Goal: Browse casually

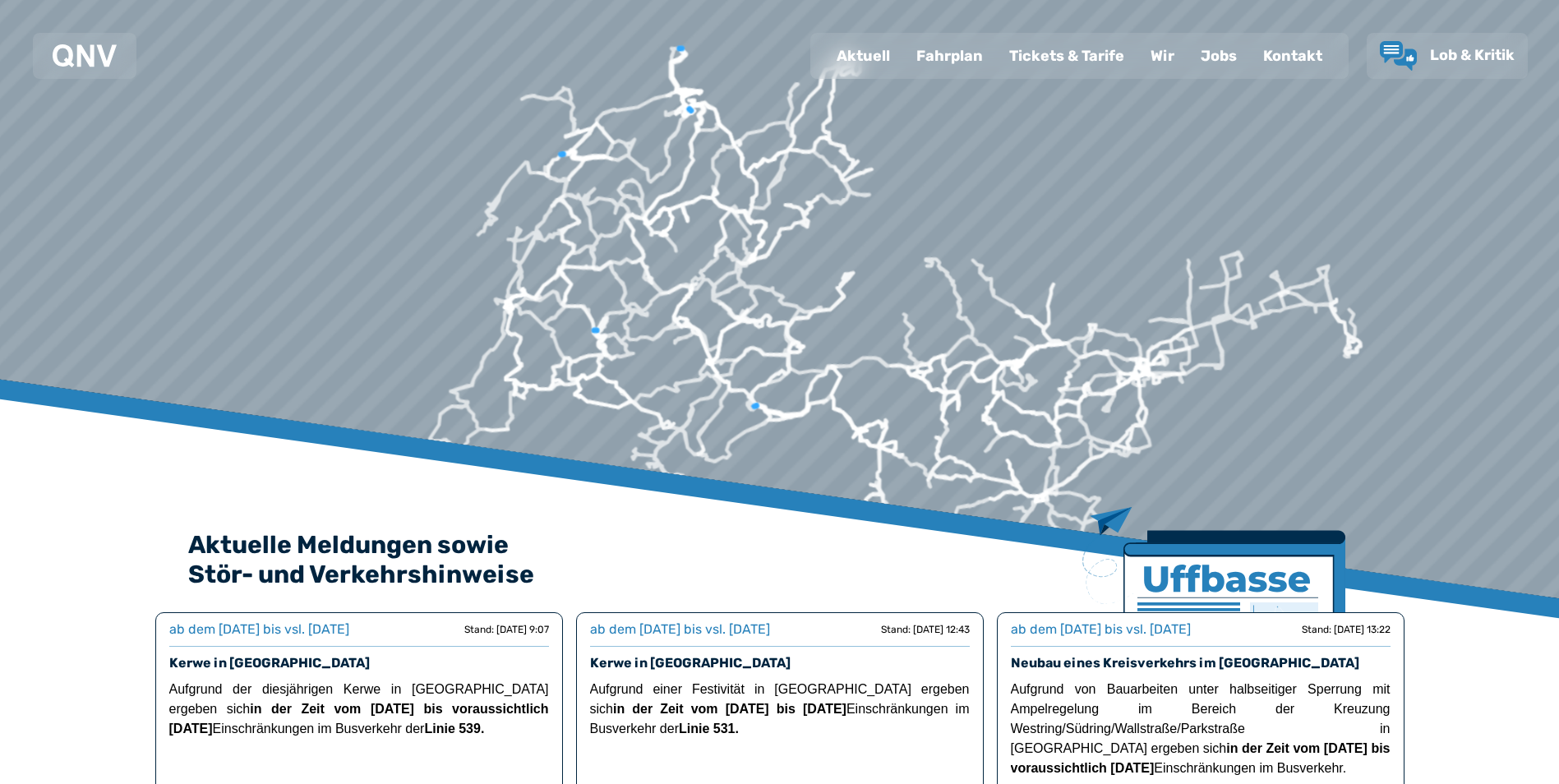
drag, startPoint x: 377, startPoint y: 157, endPoint x: 501, endPoint y: 260, distance: 161.2
click at [501, 260] on div at bounding box center [798, 23] width 2639 height 1616
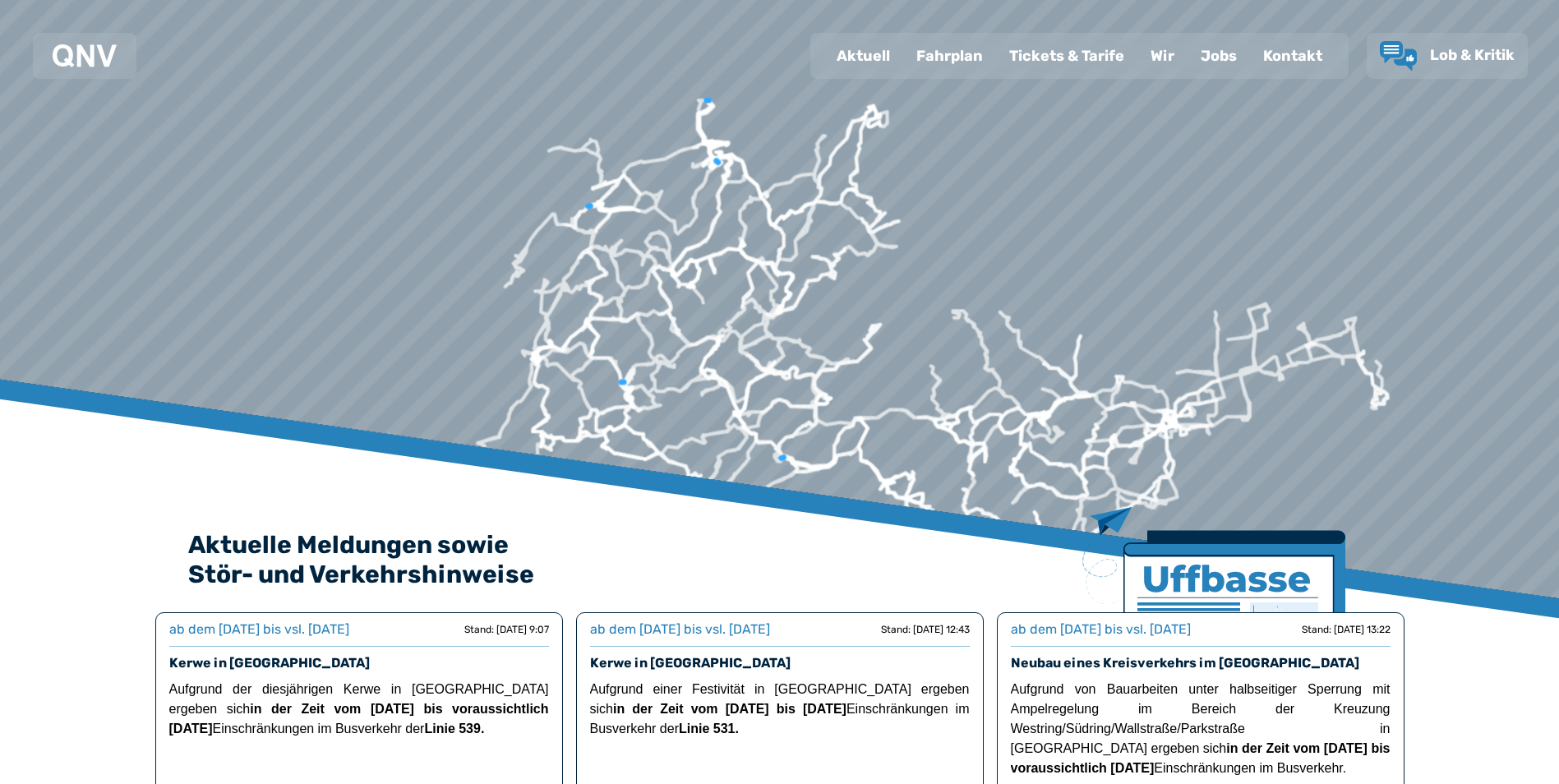
click at [502, 268] on div at bounding box center [788, 8] width 2639 height 1616
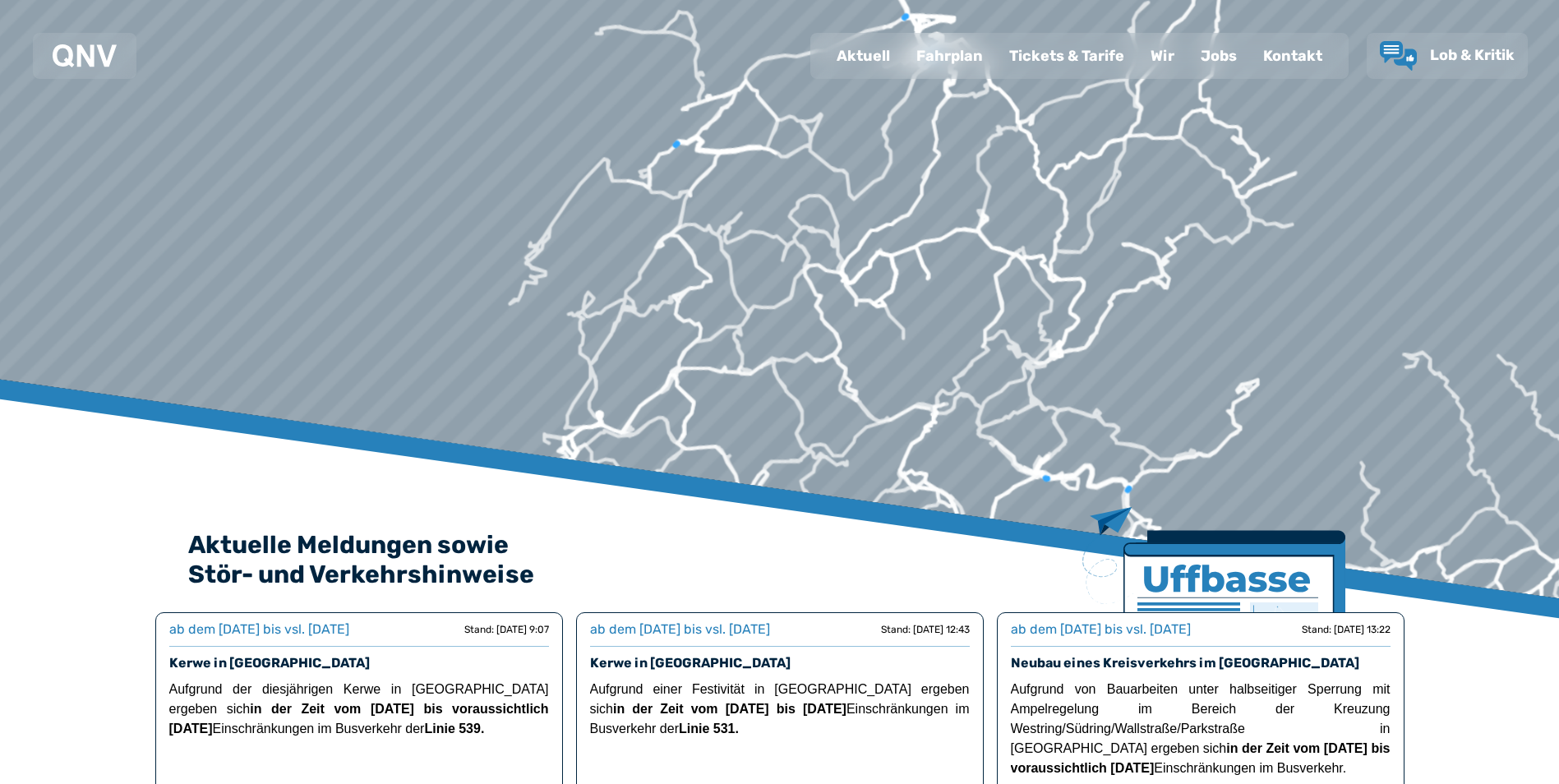
click at [508, 268] on div at bounding box center [788, 8] width 2639 height 1616
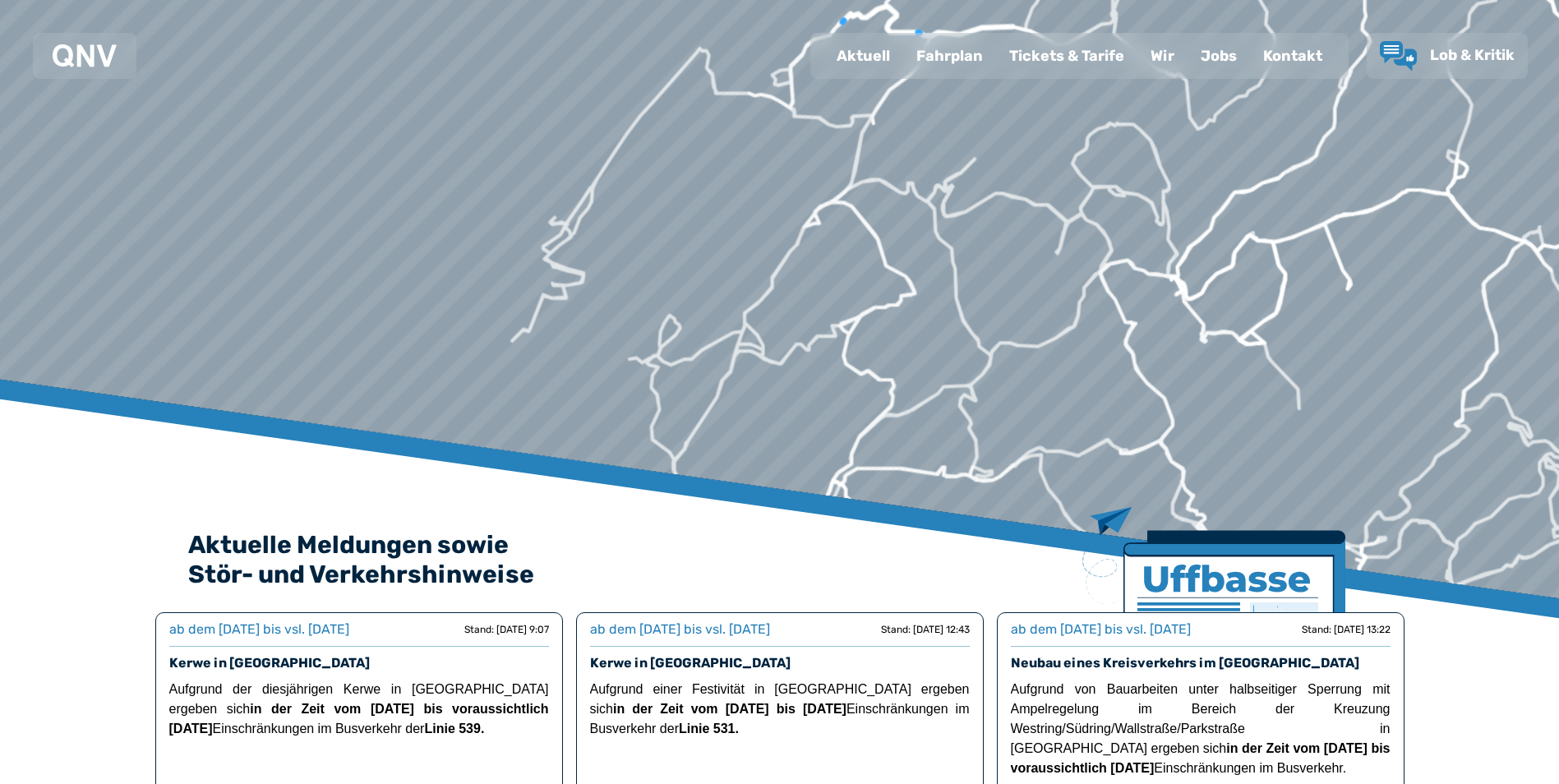
click at [524, 268] on div at bounding box center [788, 8] width 2639 height 1616
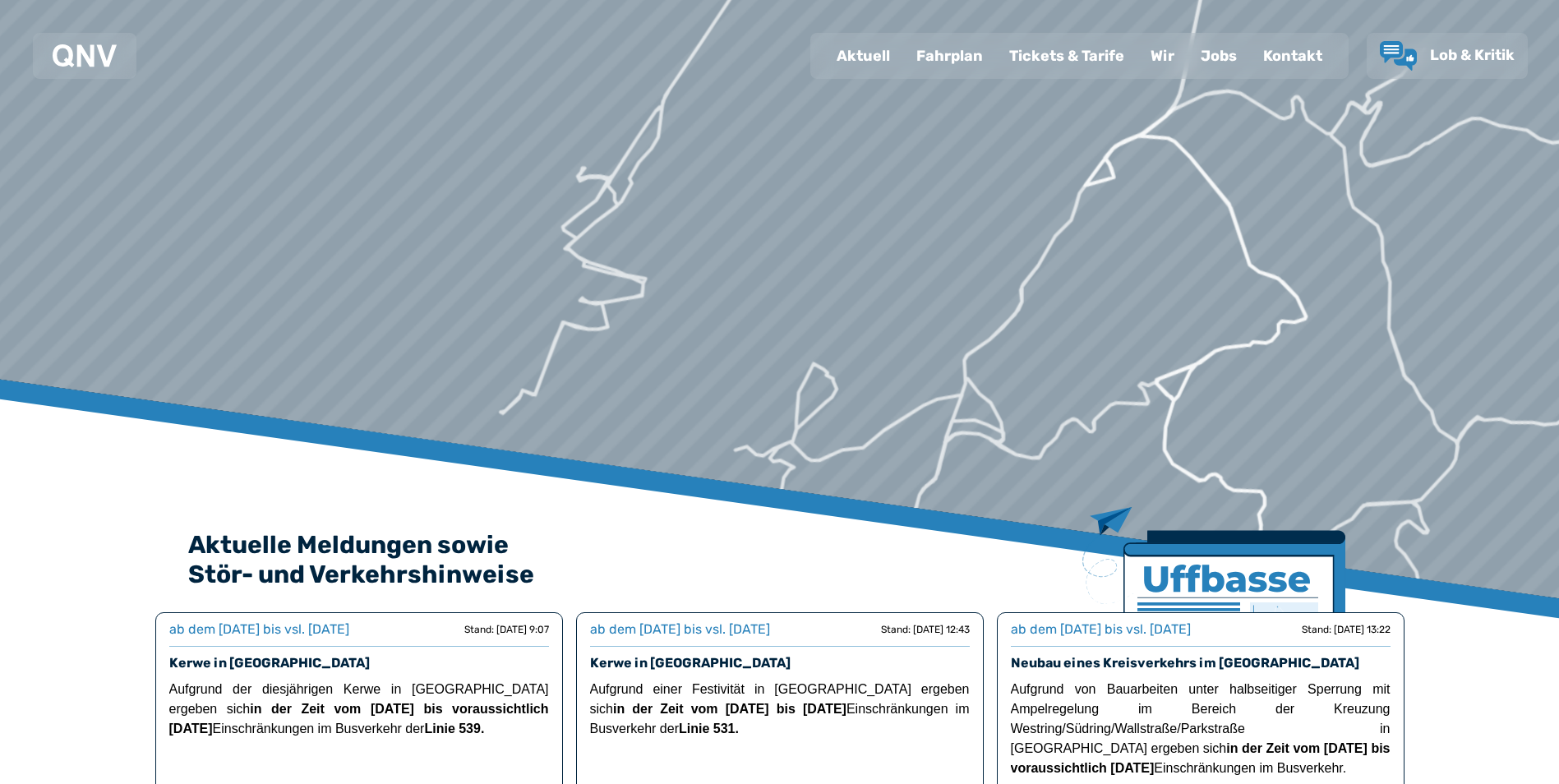
click at [547, 268] on div at bounding box center [788, 8] width 2639 height 1616
